Goal: Find specific page/section: Find specific page/section

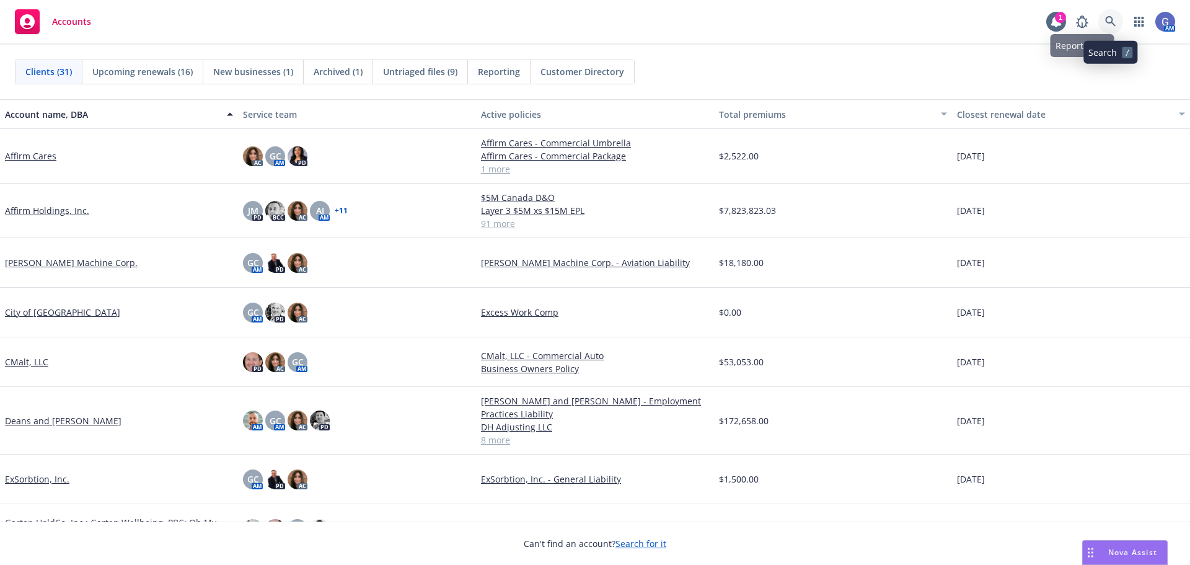
click at [1114, 24] on icon at bounding box center [1110, 21] width 11 height 11
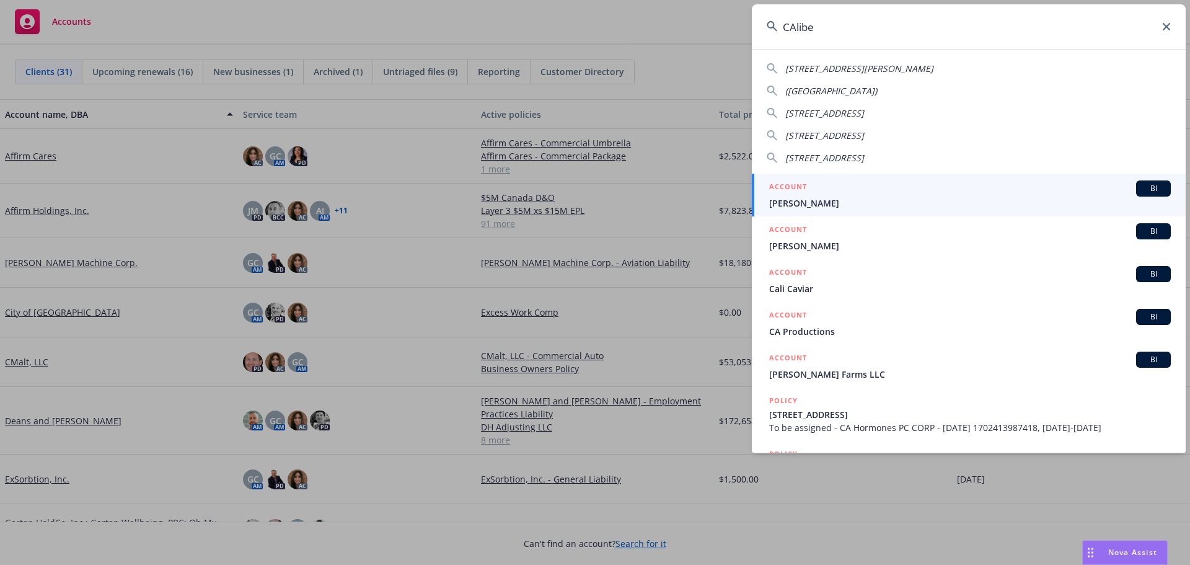
type input "CAliber"
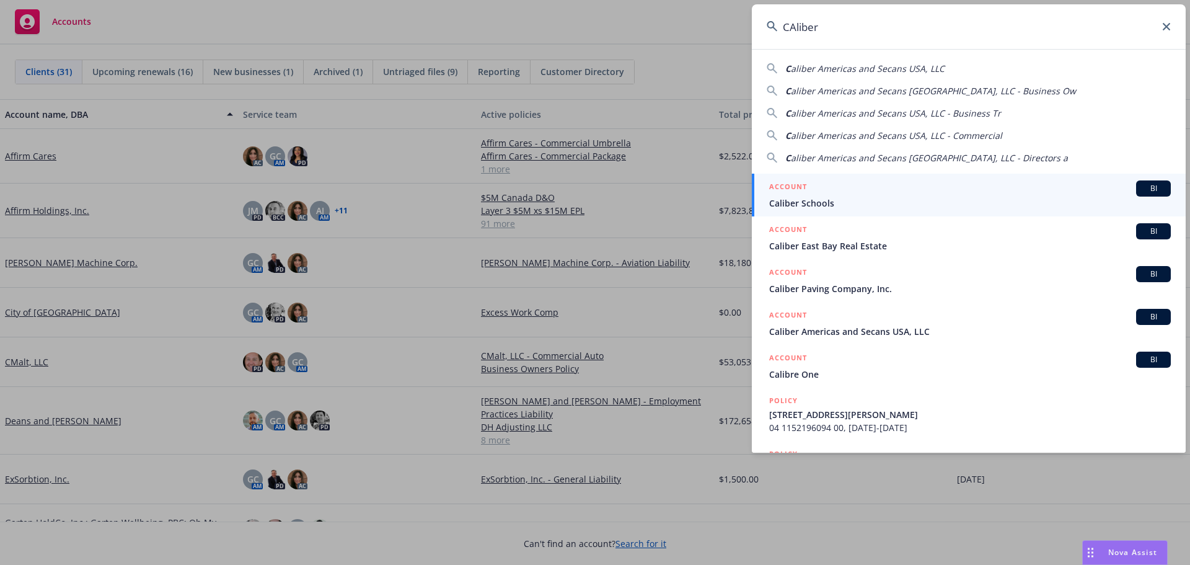
click at [1031, 183] on div "ACCOUNT BI" at bounding box center [970, 188] width 402 height 16
